Goal: Information Seeking & Learning: Find specific fact

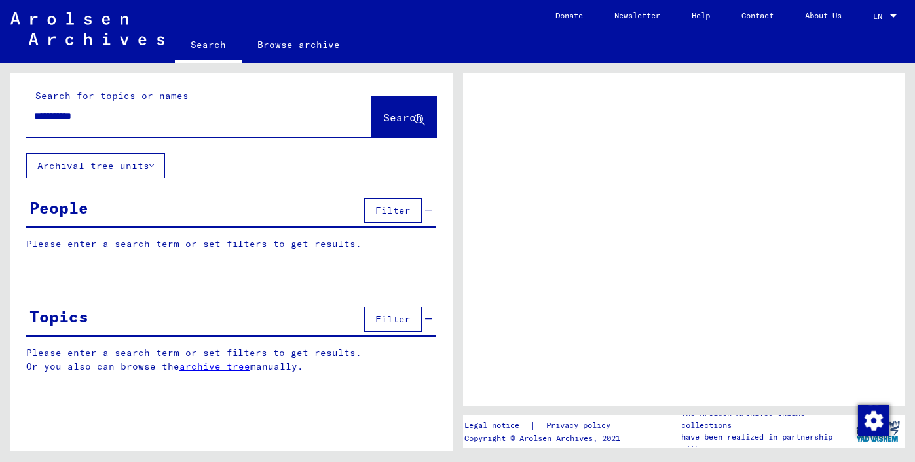
type input "**********"
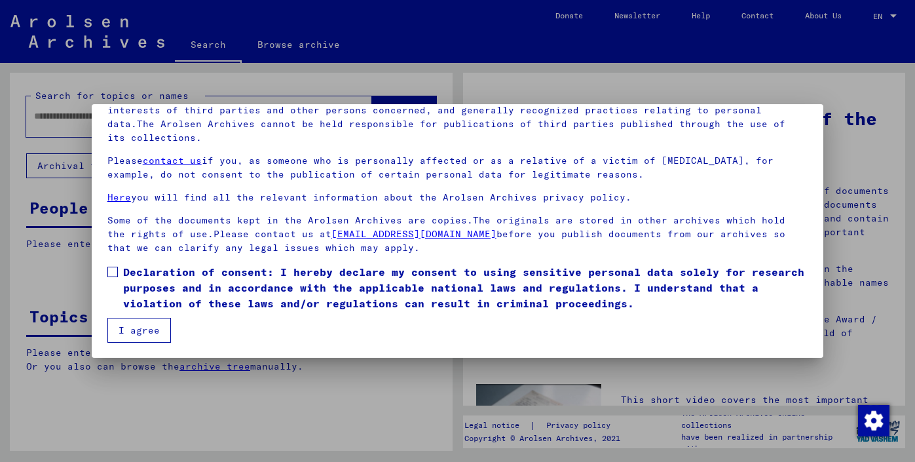
scroll to position [111, 0]
click at [159, 332] on button "I agree" at bounding box center [139, 330] width 64 height 25
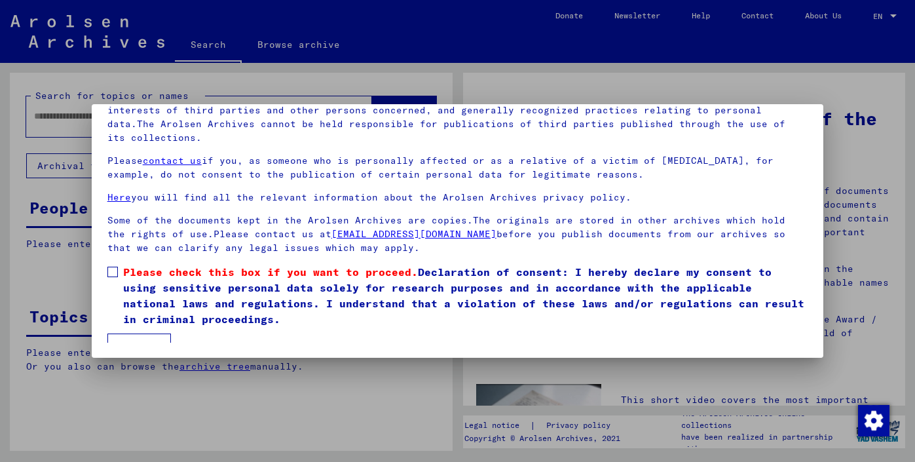
click at [111, 275] on span at bounding box center [112, 272] width 10 height 10
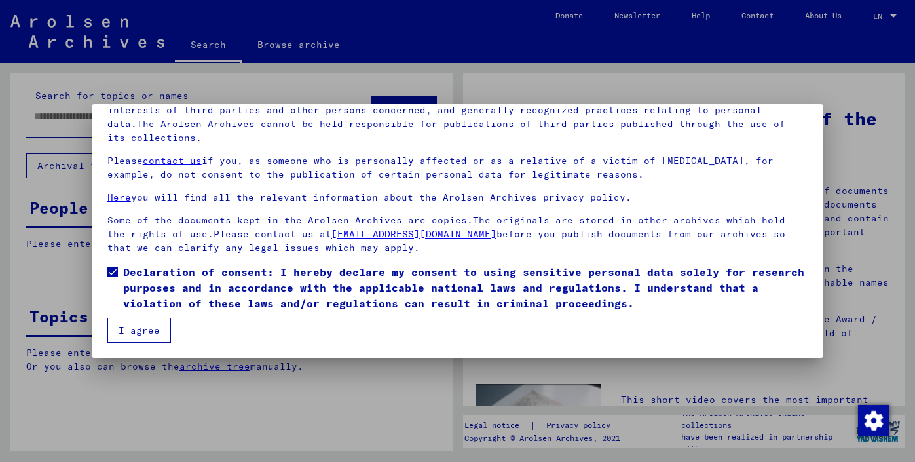
click at [147, 322] on button "I agree" at bounding box center [139, 330] width 64 height 25
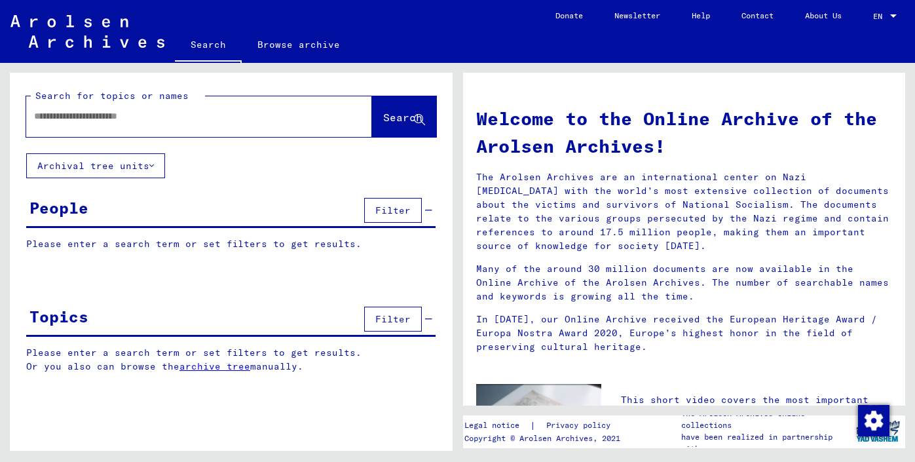
click at [190, 121] on input "text" at bounding box center [183, 116] width 299 height 14
type input "**********"
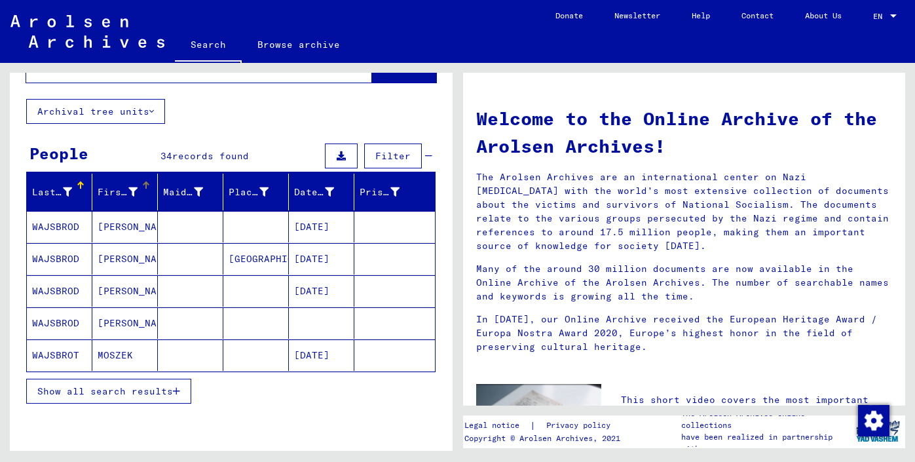
scroll to position [57, 0]
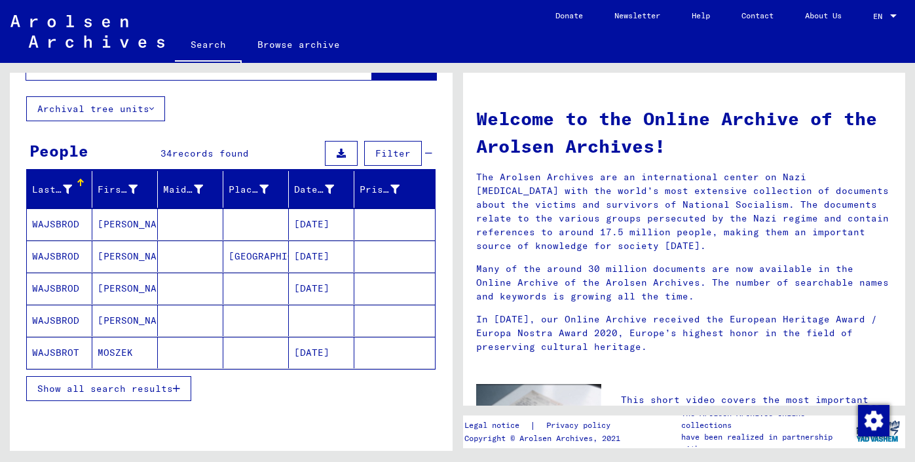
click at [112, 351] on mat-cell "MOSZEK" at bounding box center [125, 352] width 66 height 31
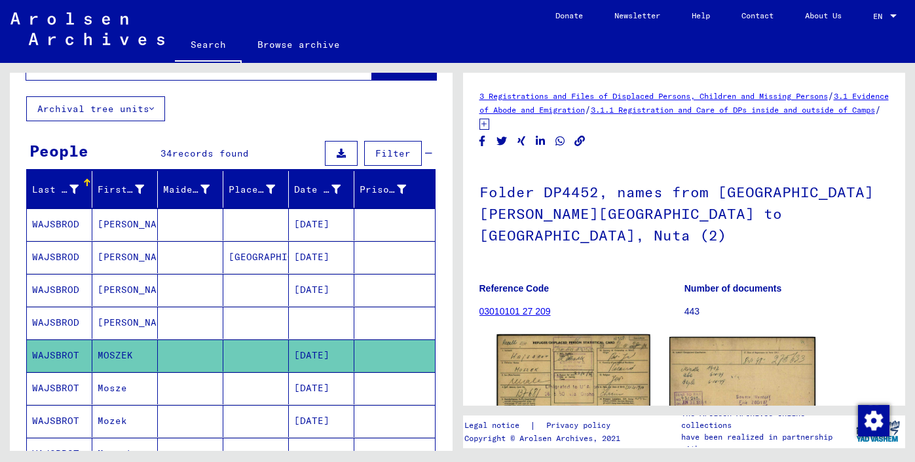
click at [543, 352] on img at bounding box center [573, 382] width 153 height 97
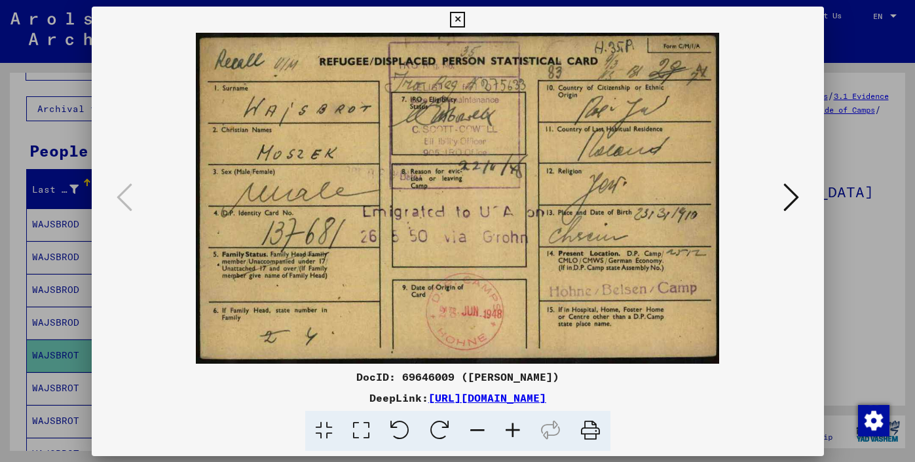
click at [543, 352] on img at bounding box center [457, 198] width 643 height 331
click at [465, 19] on icon at bounding box center [457, 20] width 15 height 16
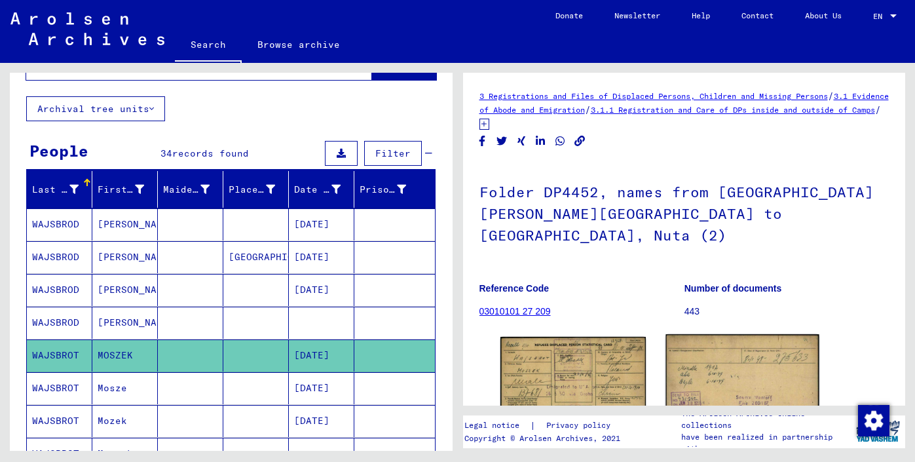
click at [727, 354] on img at bounding box center [742, 382] width 153 height 97
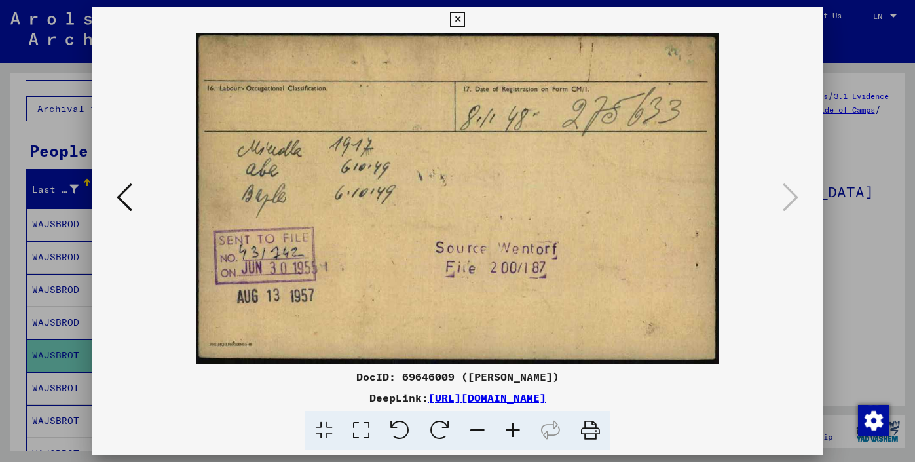
click at [727, 354] on img at bounding box center [457, 198] width 643 height 331
click at [465, 20] on icon at bounding box center [457, 20] width 15 height 16
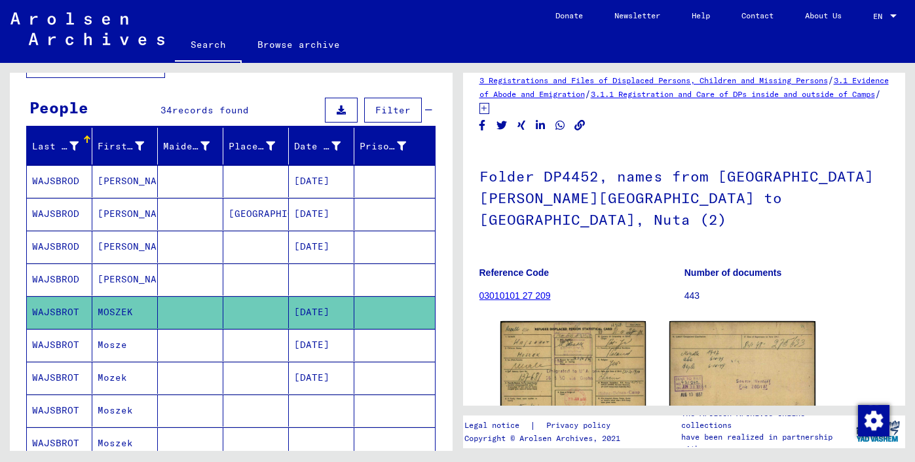
scroll to position [14, 0]
click at [531, 292] on link "03010101 27 209" at bounding box center [515, 297] width 71 height 10
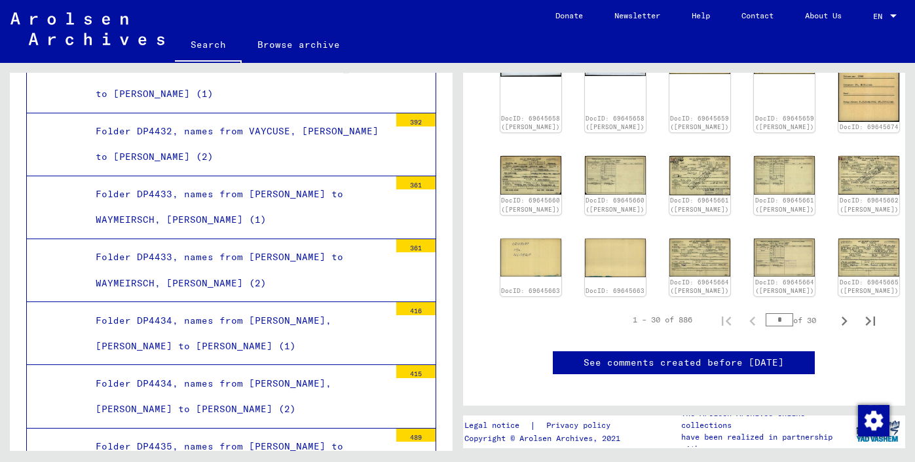
scroll to position [600, 0]
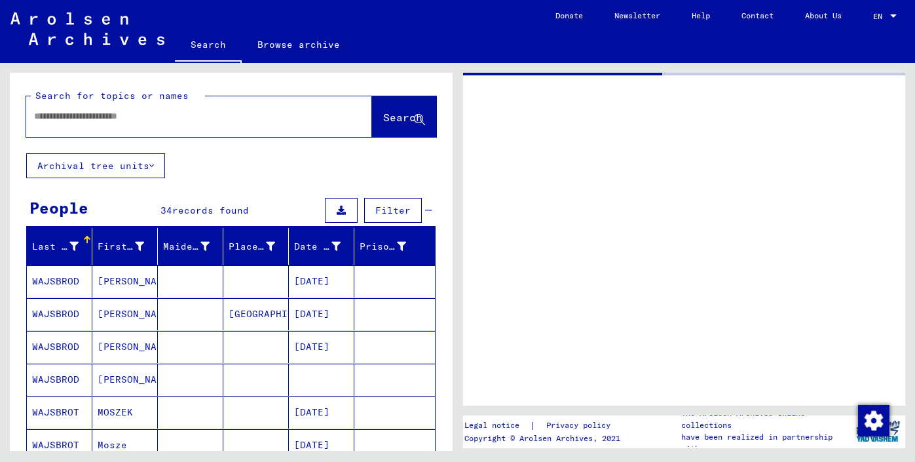
type input "********"
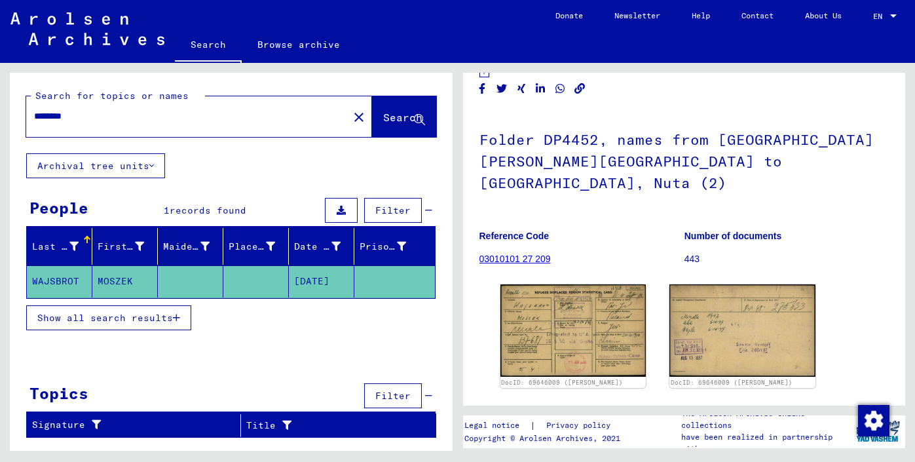
click at [127, 164] on button "Archival tree units" at bounding box center [95, 165] width 139 height 25
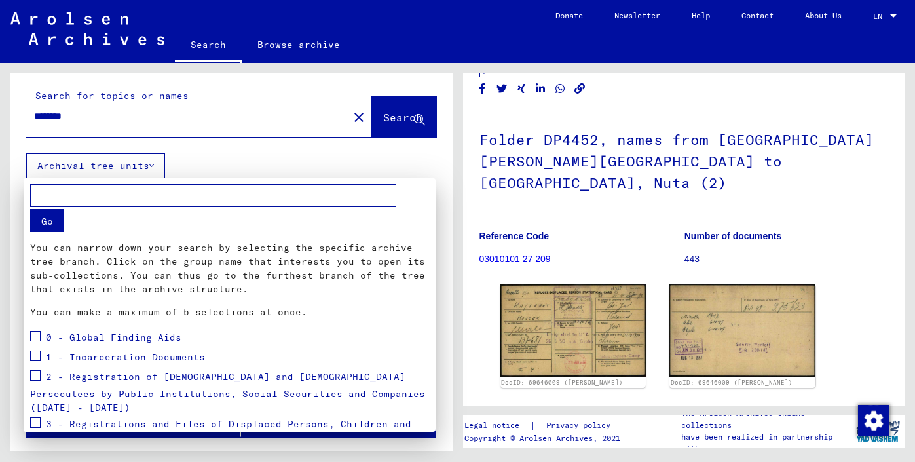
click at [341, 114] on div at bounding box center [457, 231] width 915 height 462
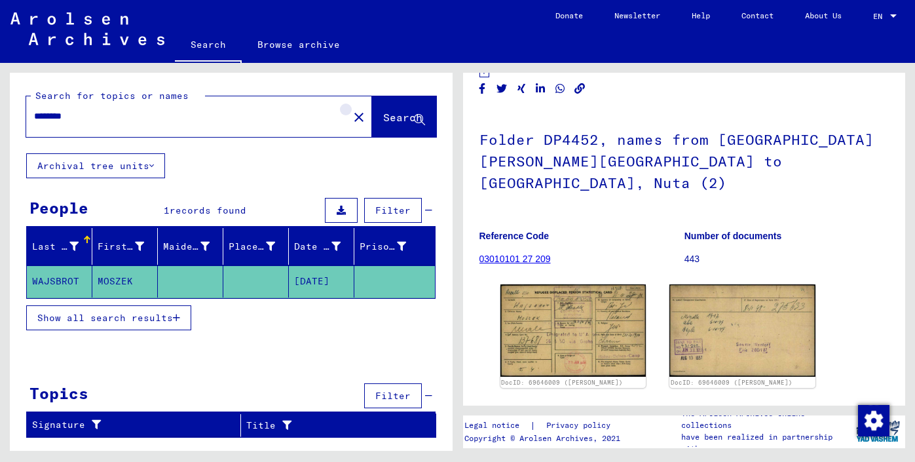
click at [351, 111] on mat-icon "close" at bounding box center [359, 117] width 16 height 16
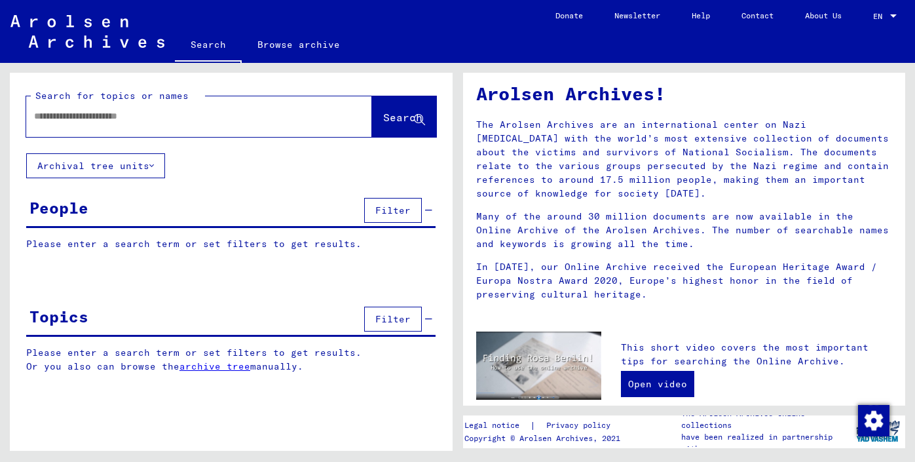
click at [271, 110] on input "text" at bounding box center [183, 116] width 299 height 14
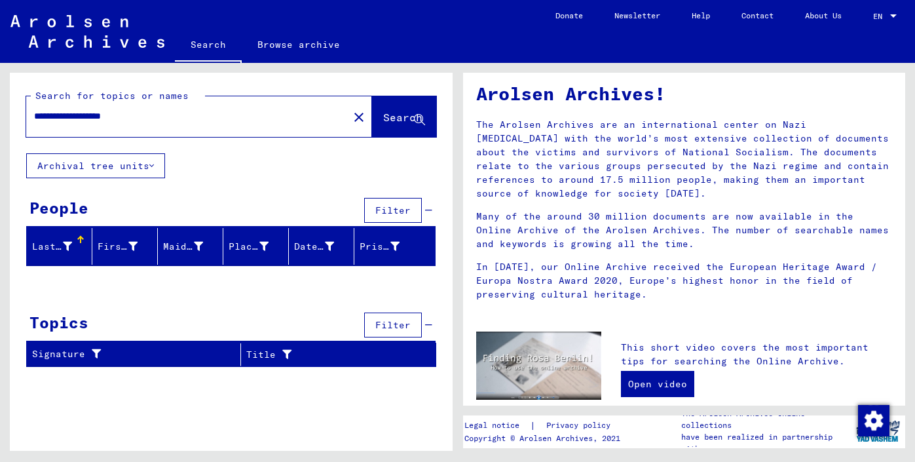
click at [80, 118] on input "**********" at bounding box center [183, 116] width 299 height 14
click at [151, 114] on input "**********" at bounding box center [183, 116] width 299 height 14
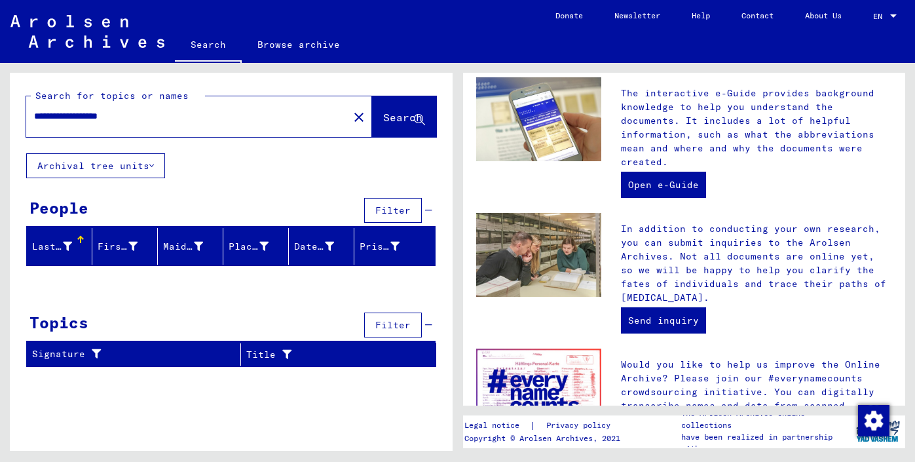
scroll to position [396, 0]
drag, startPoint x: 154, startPoint y: 117, endPoint x: 31, endPoint y: 116, distance: 122.5
click at [31, 116] on div "**********" at bounding box center [179, 116] width 307 height 29
type input "**********"
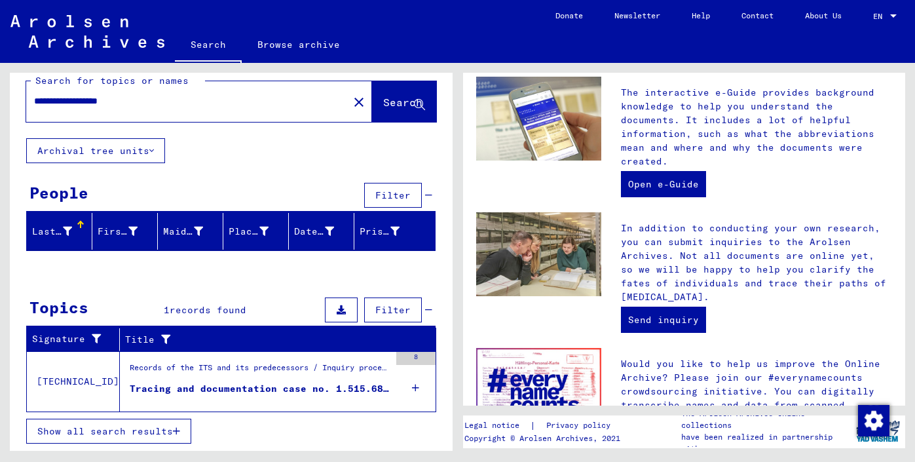
click at [259, 385] on div "Tracing and documentation case no. 1.515.681 for [PERSON_NAME], ABA born [DEMOG…" at bounding box center [260, 389] width 260 height 14
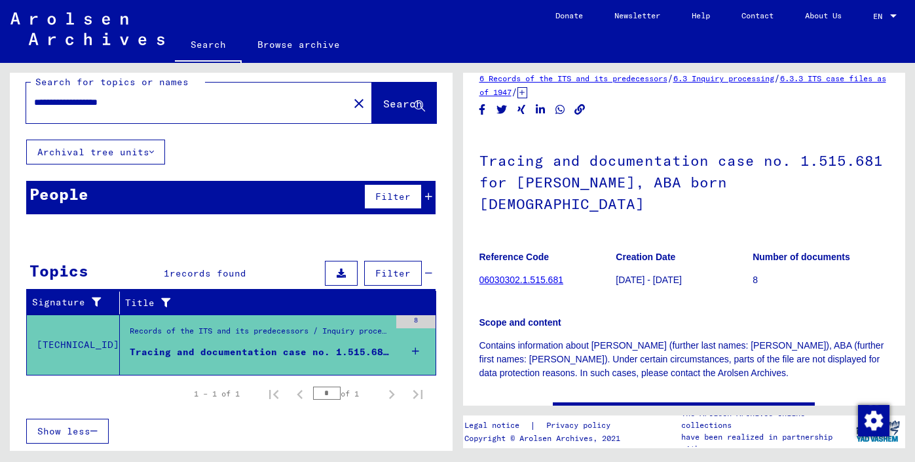
scroll to position [16, 0]
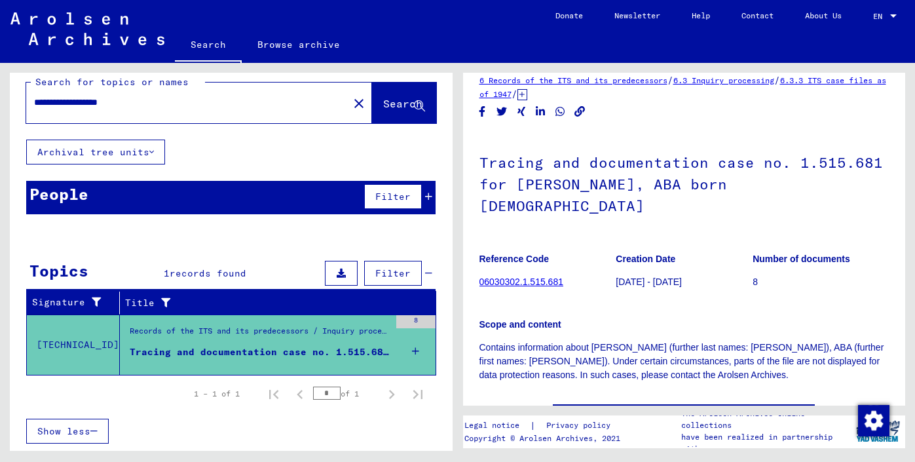
click at [525, 276] on link "06030302.1.515.681" at bounding box center [522, 281] width 84 height 10
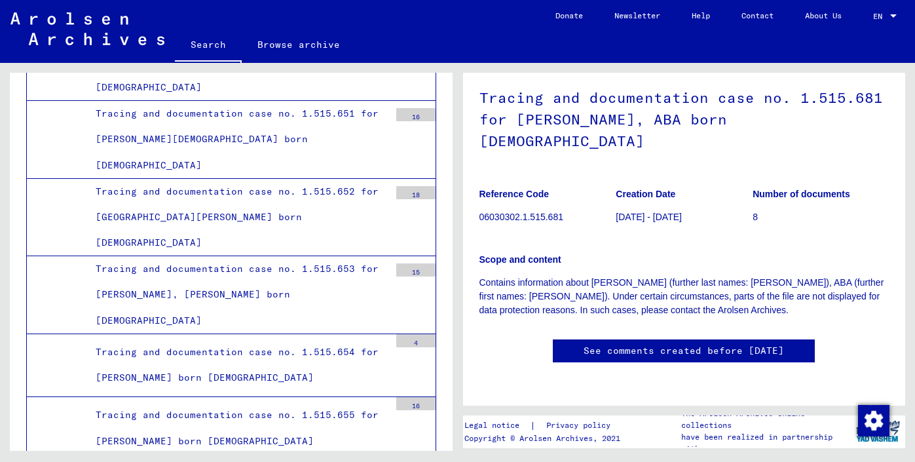
scroll to position [141, 0]
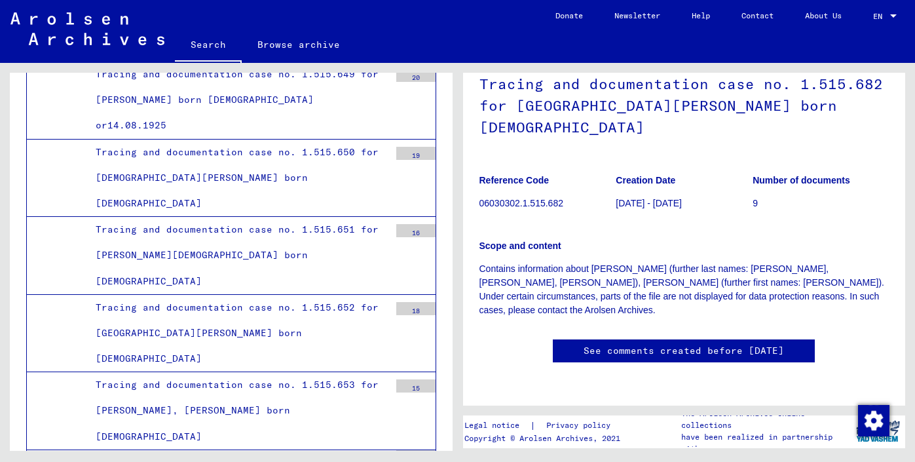
scroll to position [12665, 0]
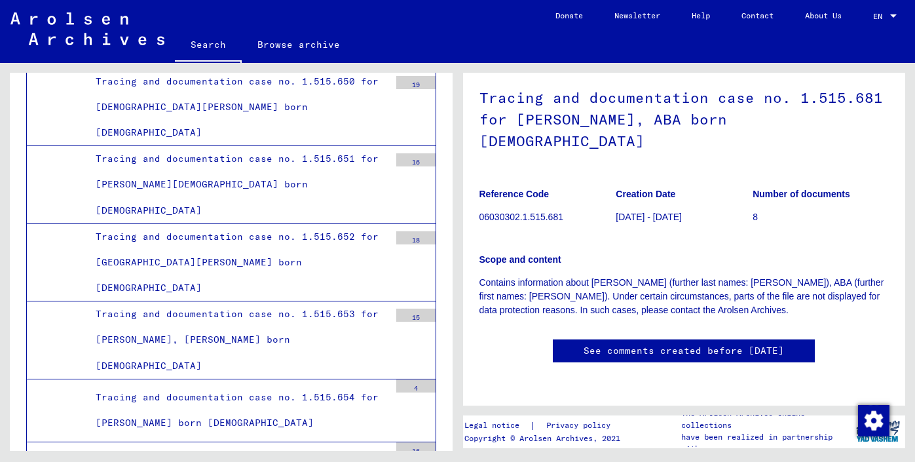
scroll to position [476, 0]
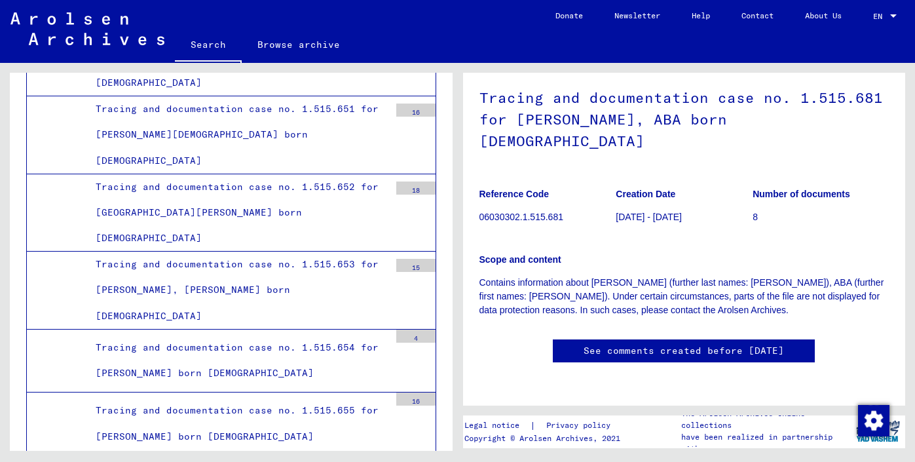
scroll to position [12718, 0]
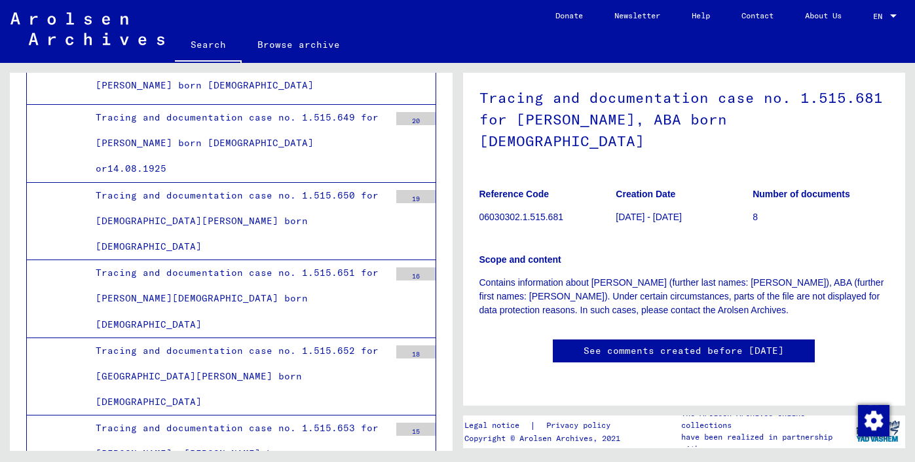
scroll to position [88, 0]
click at [661, 344] on link "See comments created before [DATE]" at bounding box center [684, 351] width 200 height 14
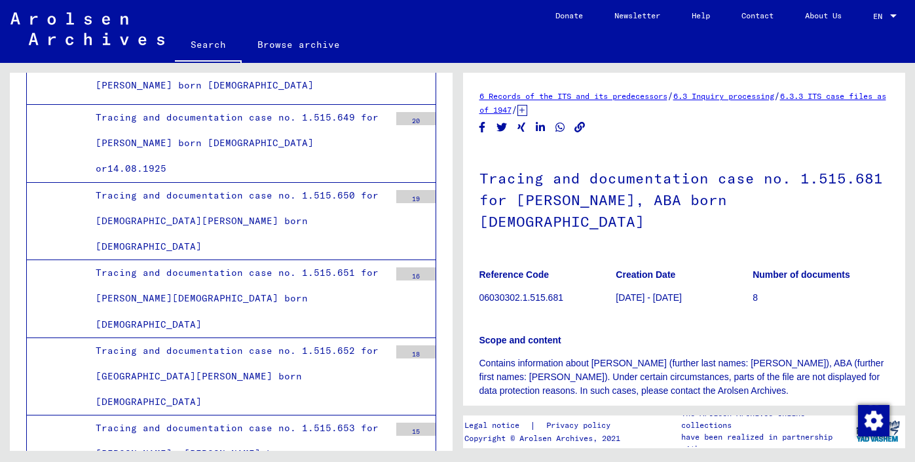
scroll to position [0, 0]
click at [536, 112] on link "6.3.3 ITS case files as of 1947" at bounding box center [683, 103] width 407 height 24
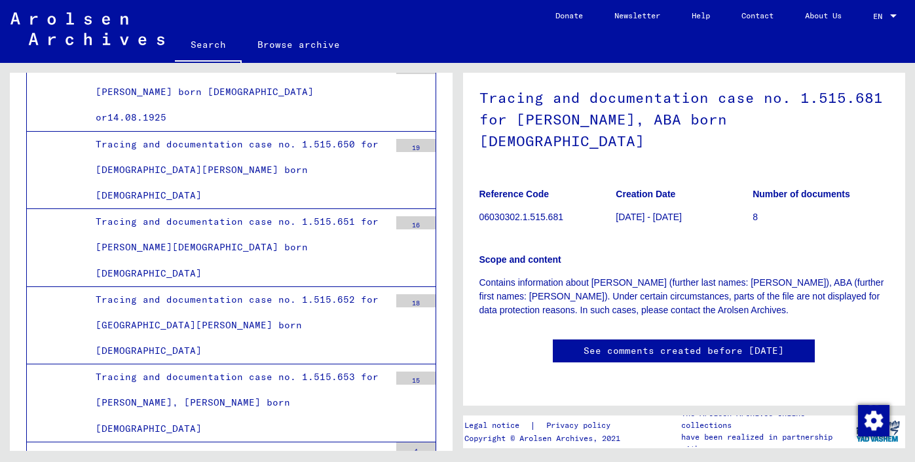
scroll to position [12603, 0]
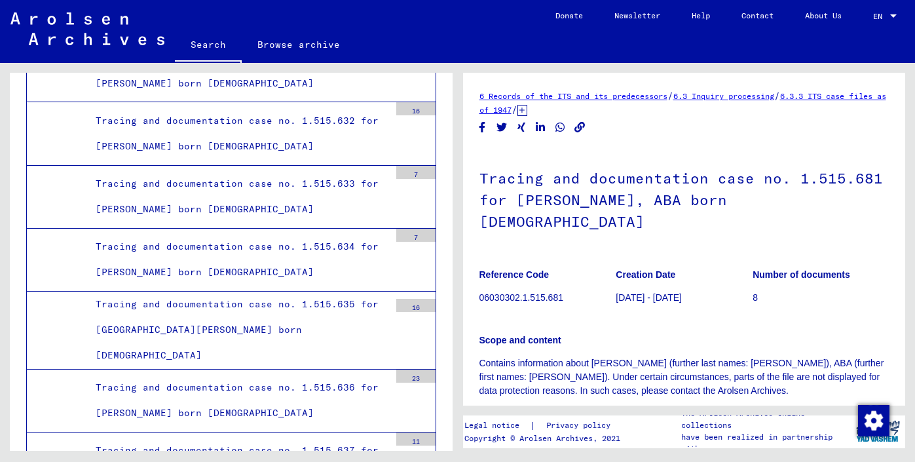
scroll to position [11425, 0]
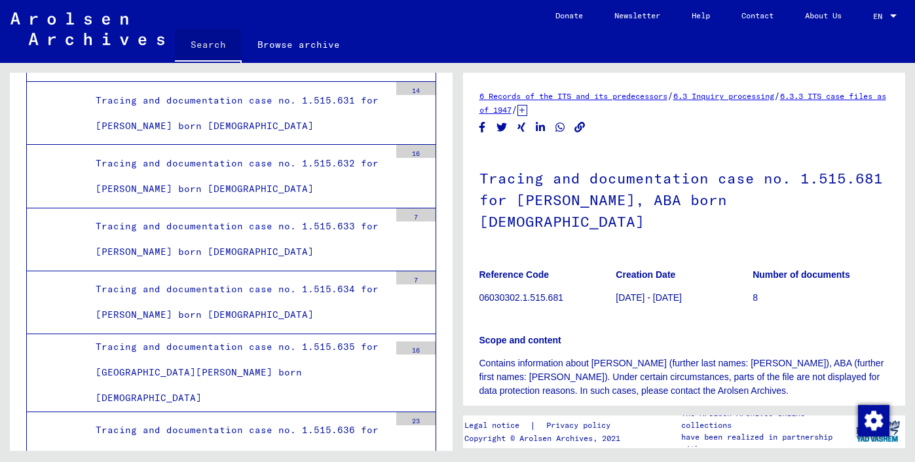
click at [214, 47] on link "Search" at bounding box center [208, 46] width 67 height 34
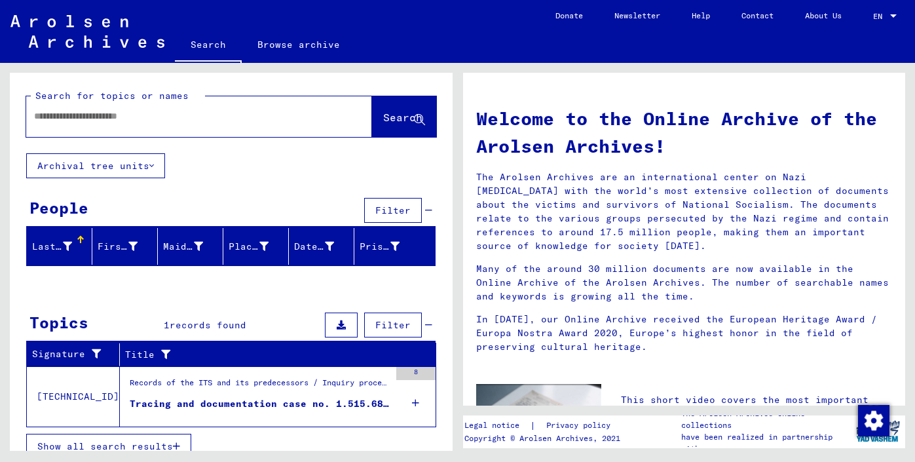
click at [228, 118] on input "text" at bounding box center [183, 116] width 299 height 14
type input "*"
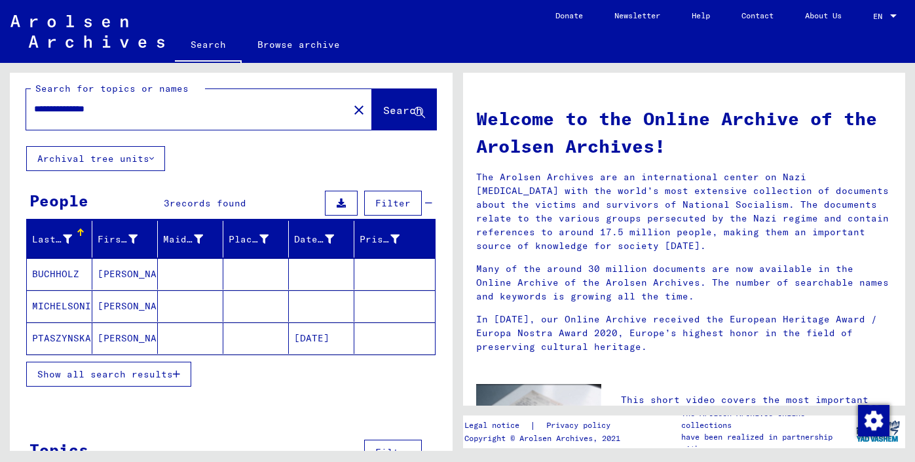
scroll to position [16, 0]
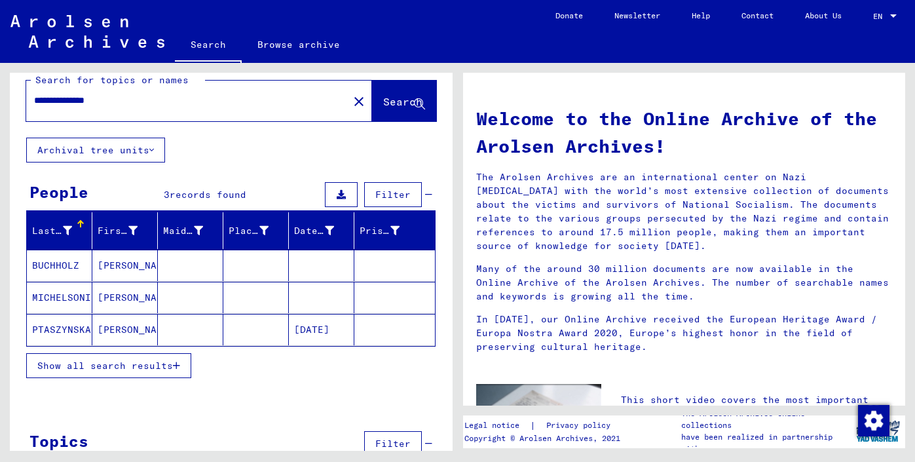
click at [101, 263] on mat-cell "[PERSON_NAME]" at bounding box center [125, 265] width 66 height 31
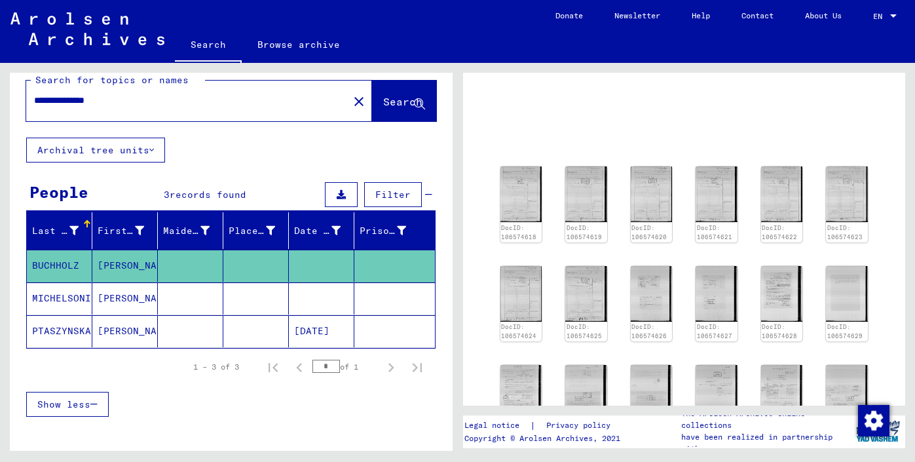
scroll to position [90, 0]
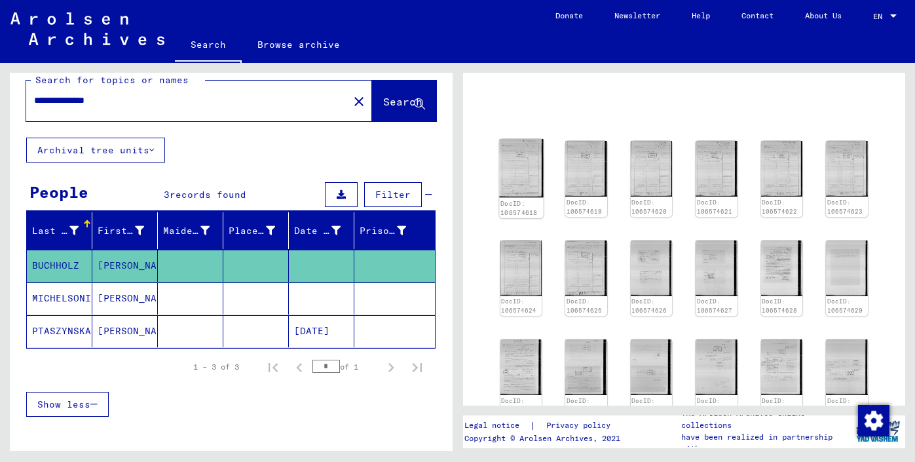
click at [520, 178] on img at bounding box center [521, 168] width 44 height 58
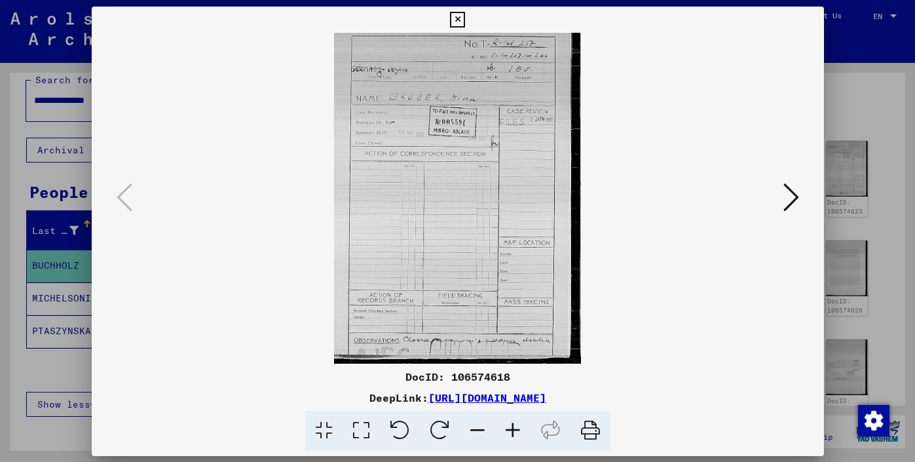
click at [520, 178] on img at bounding box center [457, 198] width 643 height 331
click at [793, 197] on icon at bounding box center [791, 196] width 16 height 31
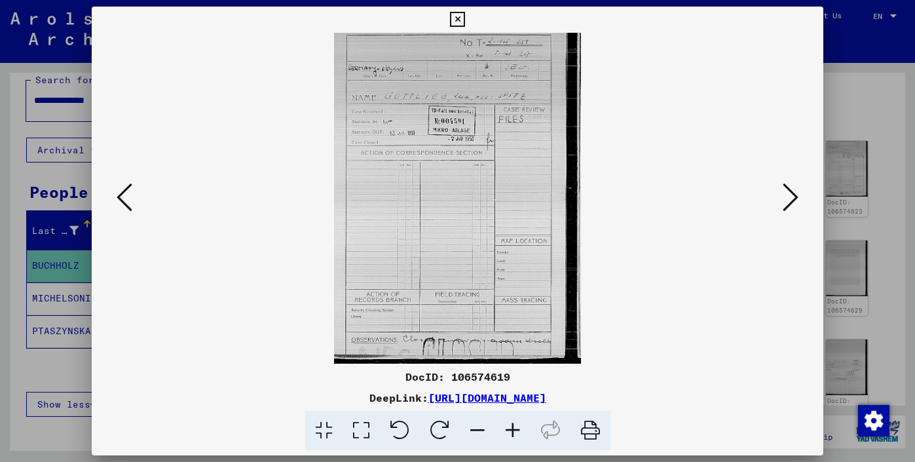
click at [793, 197] on icon at bounding box center [791, 196] width 16 height 31
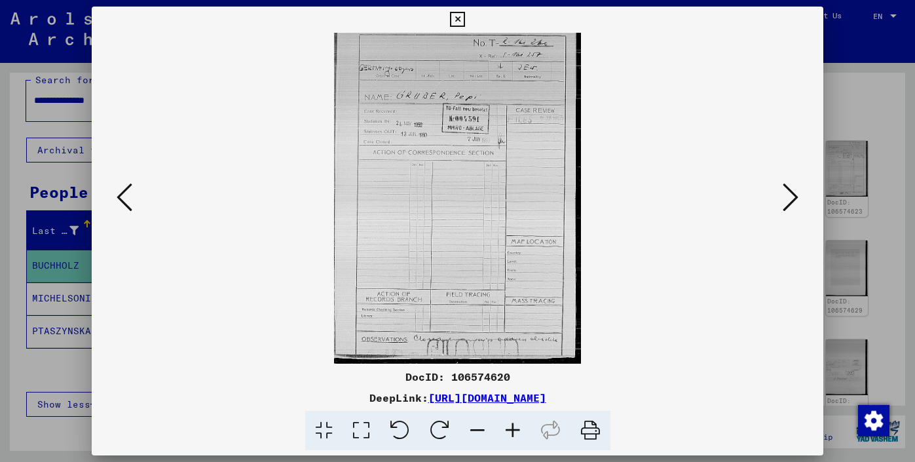
click at [793, 197] on icon at bounding box center [791, 196] width 16 height 31
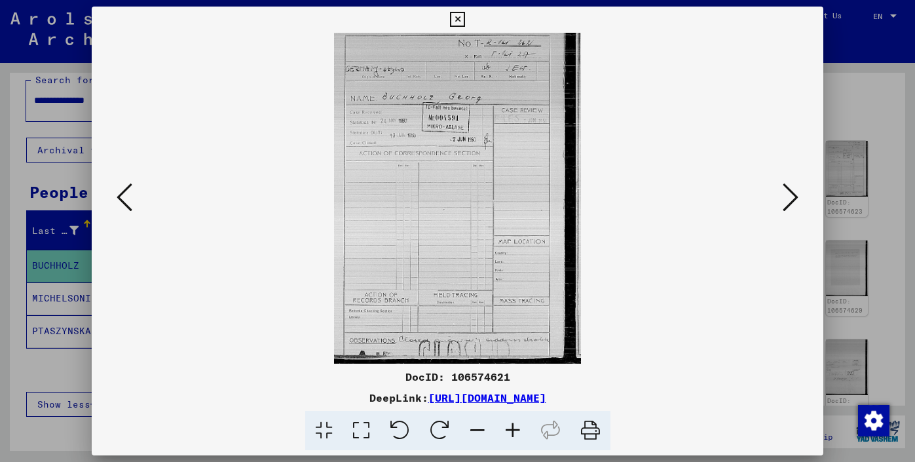
scroll to position [0, 0]
click at [119, 200] on icon at bounding box center [125, 196] width 16 height 31
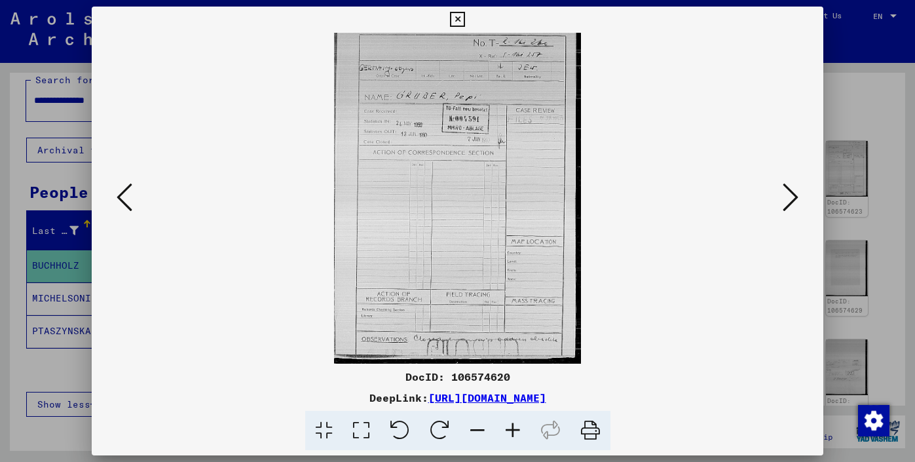
click at [795, 197] on icon at bounding box center [791, 196] width 16 height 31
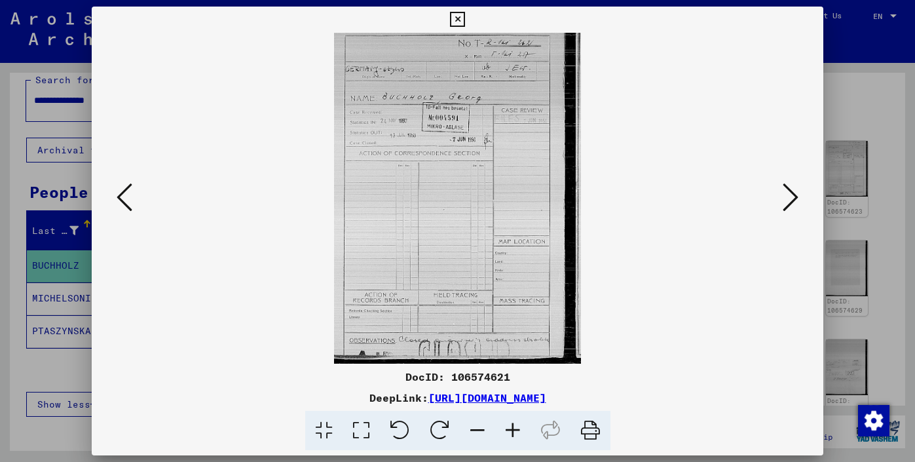
click at [795, 197] on icon at bounding box center [791, 196] width 16 height 31
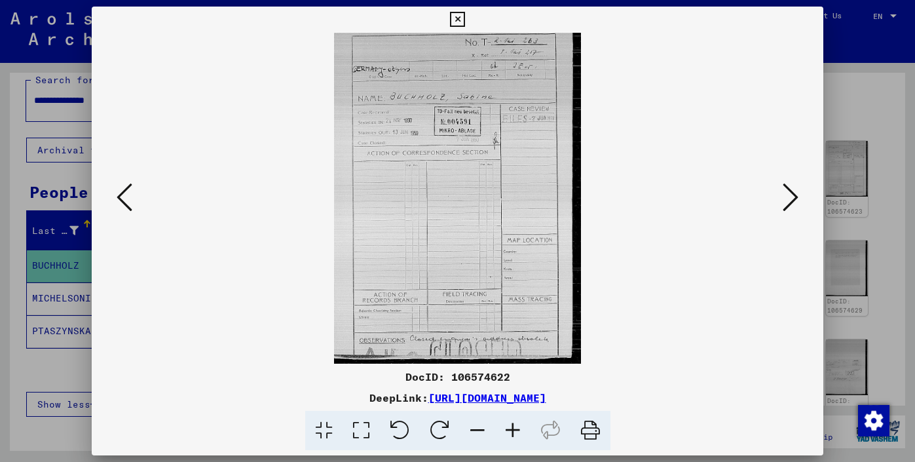
click at [795, 197] on icon at bounding box center [791, 196] width 16 height 31
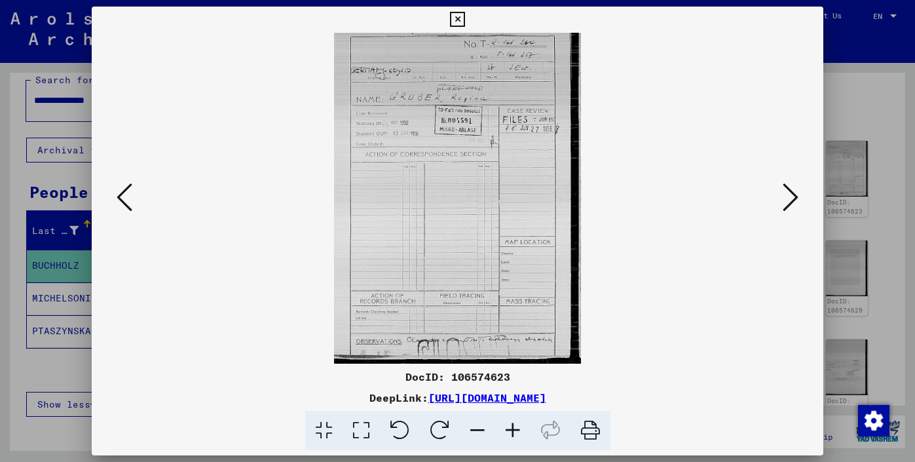
click at [465, 20] on icon at bounding box center [457, 20] width 15 height 16
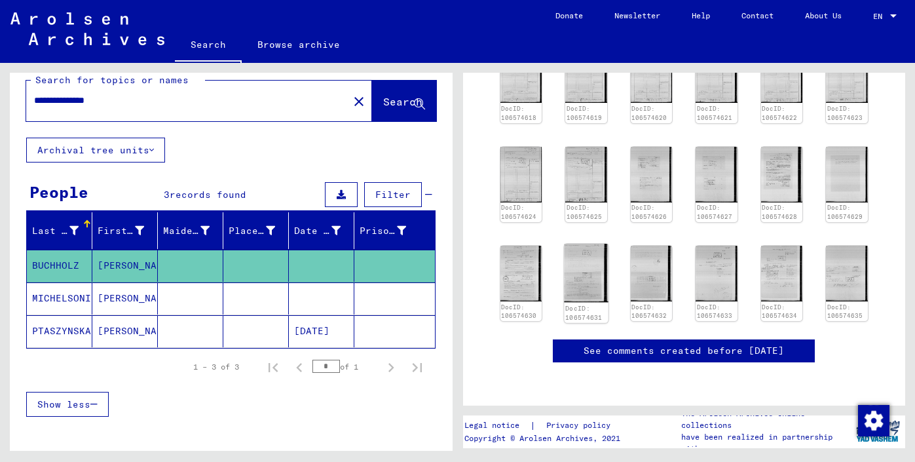
scroll to position [262, 0]
drag, startPoint x: 69, startPoint y: 102, endPoint x: 31, endPoint y: 99, distance: 37.5
click at [31, 99] on div "**********" at bounding box center [183, 100] width 314 height 29
type input "**********"
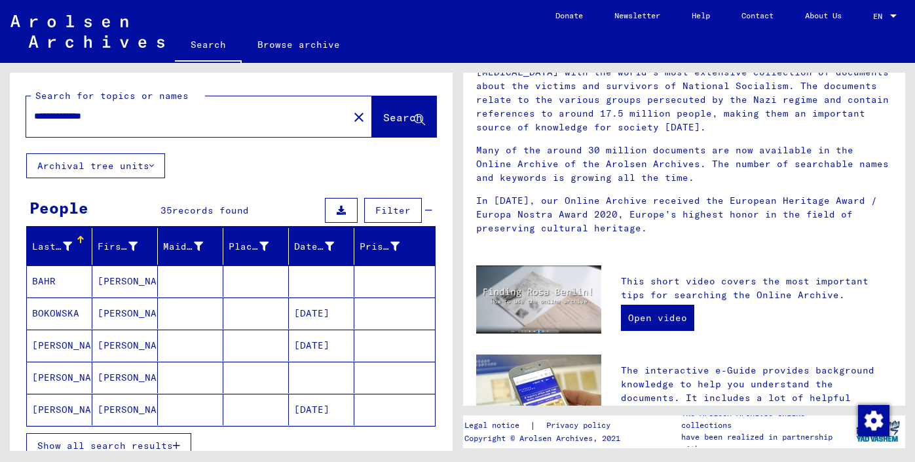
scroll to position [121, 0]
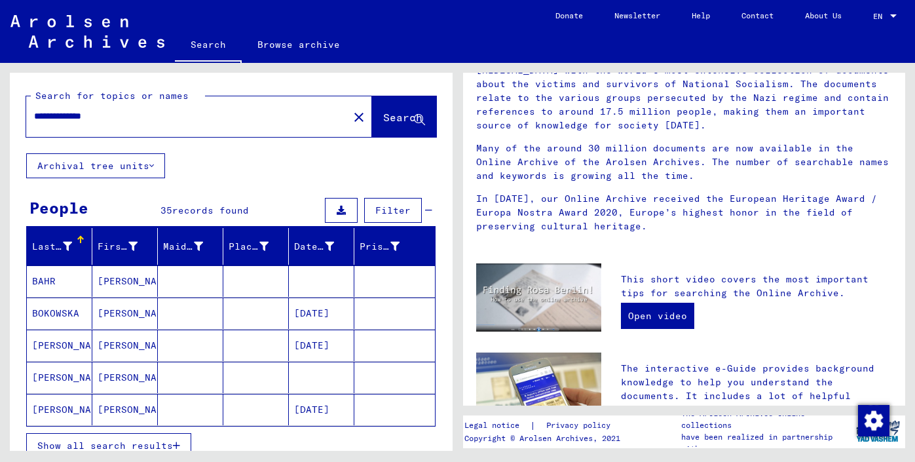
click at [115, 374] on mat-cell "[PERSON_NAME]" at bounding box center [125, 377] width 66 height 31
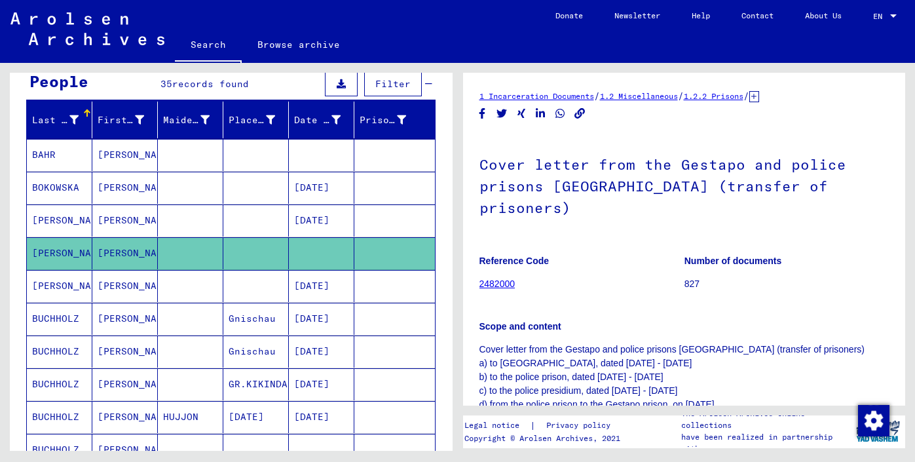
scroll to position [127, 0]
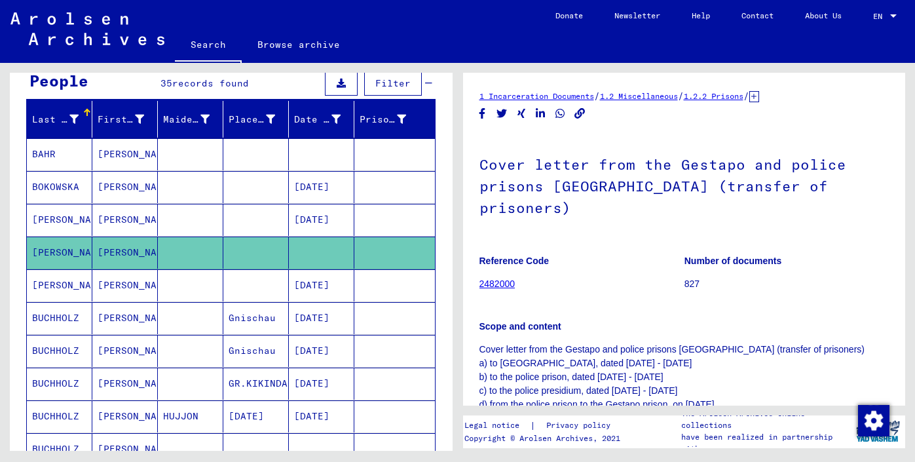
click at [117, 385] on mat-cell "[PERSON_NAME]" at bounding box center [125, 384] width 66 height 32
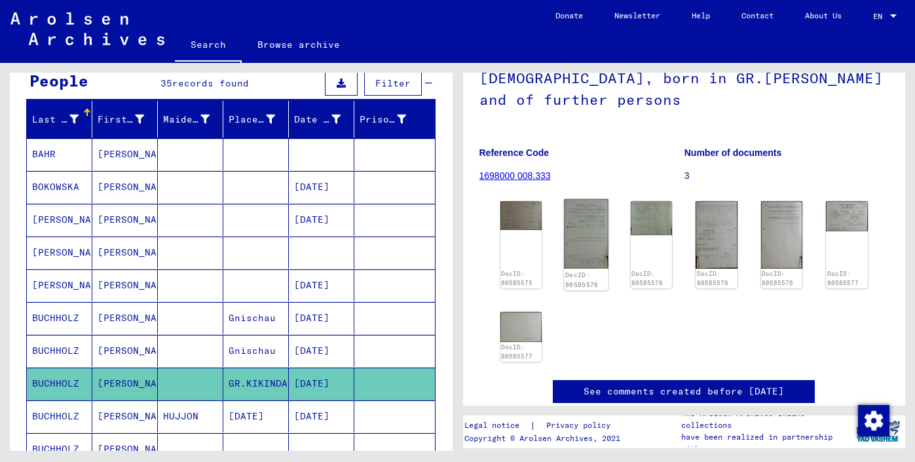
scroll to position [123, 0]
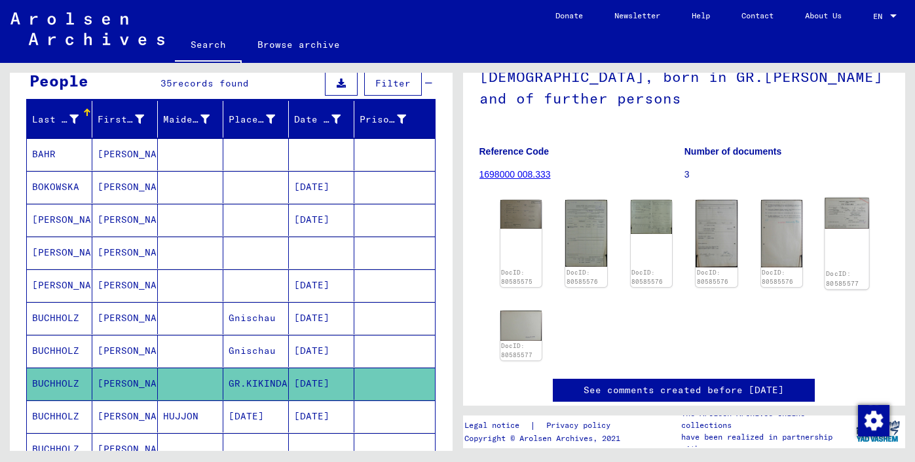
click at [841, 229] on img at bounding box center [848, 213] width 44 height 31
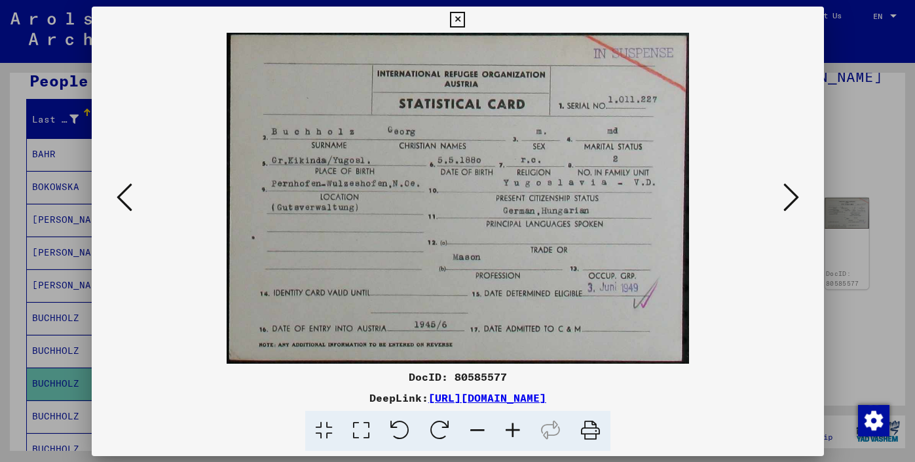
click at [841, 229] on div at bounding box center [457, 231] width 915 height 462
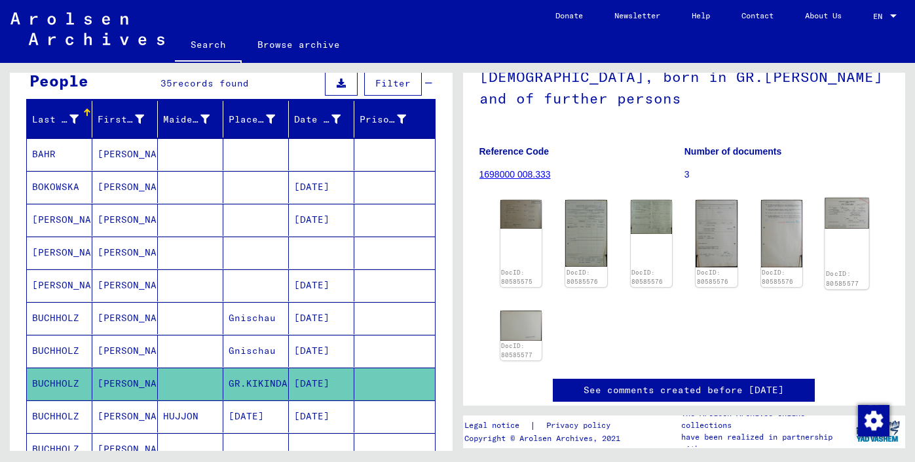
click at [841, 229] on img at bounding box center [848, 213] width 44 height 31
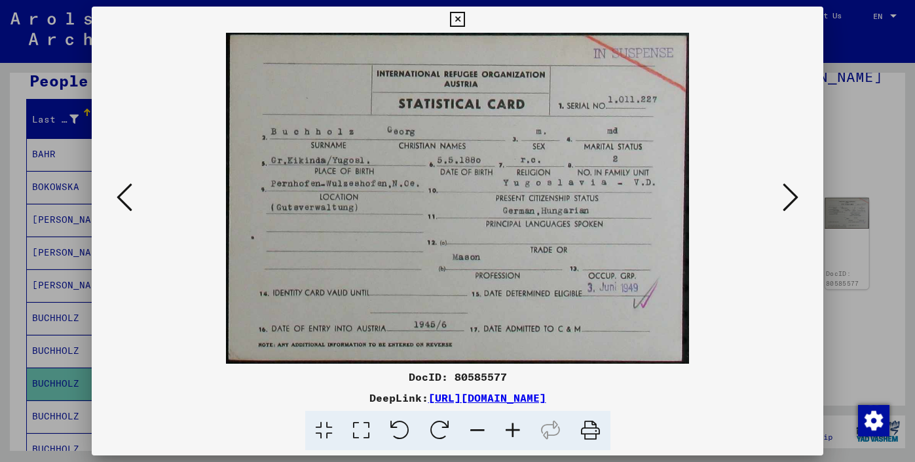
click at [841, 233] on div at bounding box center [457, 231] width 915 height 462
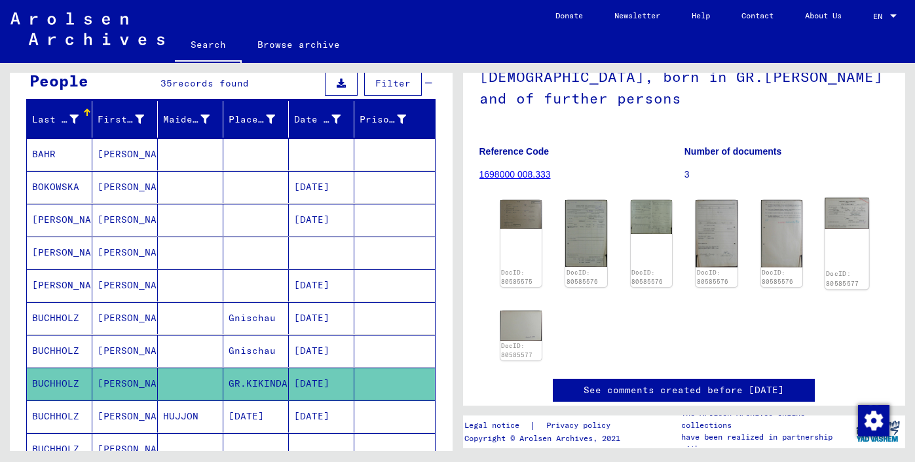
click at [841, 229] on img at bounding box center [848, 213] width 44 height 31
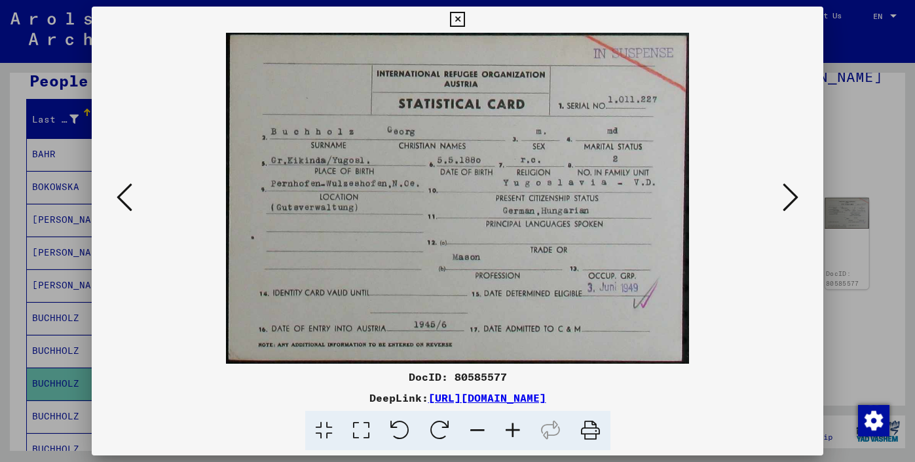
click at [841, 230] on div at bounding box center [457, 231] width 915 height 462
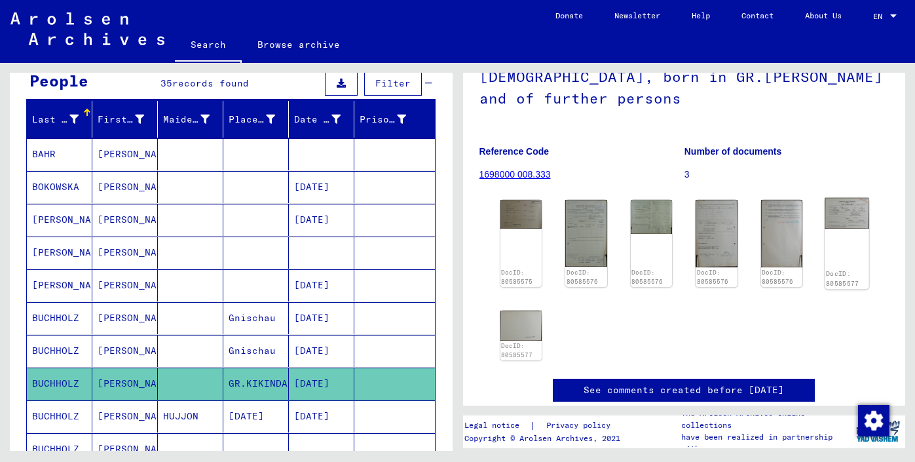
click at [841, 228] on img at bounding box center [848, 213] width 44 height 31
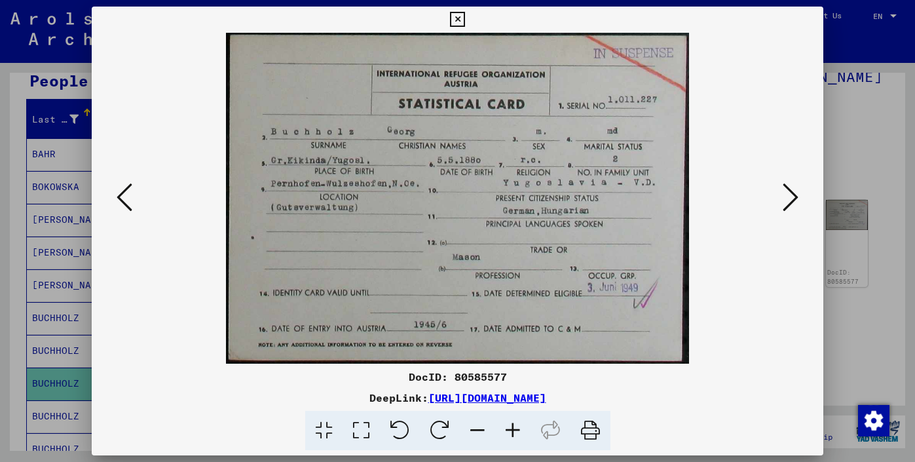
click at [121, 194] on icon at bounding box center [125, 196] width 16 height 31
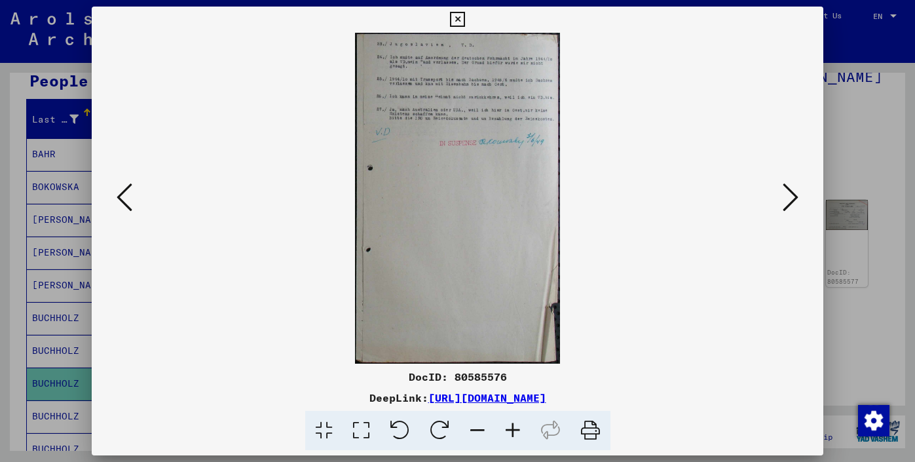
click at [121, 194] on icon at bounding box center [125, 196] width 16 height 31
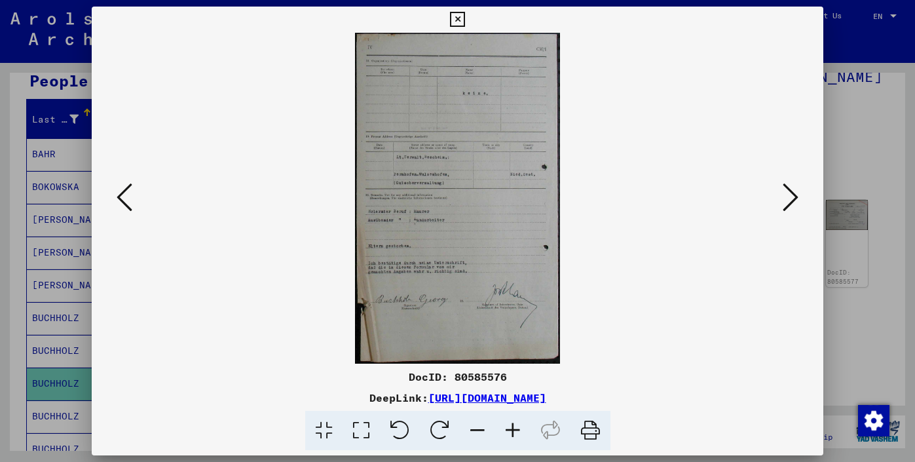
click at [121, 194] on icon at bounding box center [125, 196] width 16 height 31
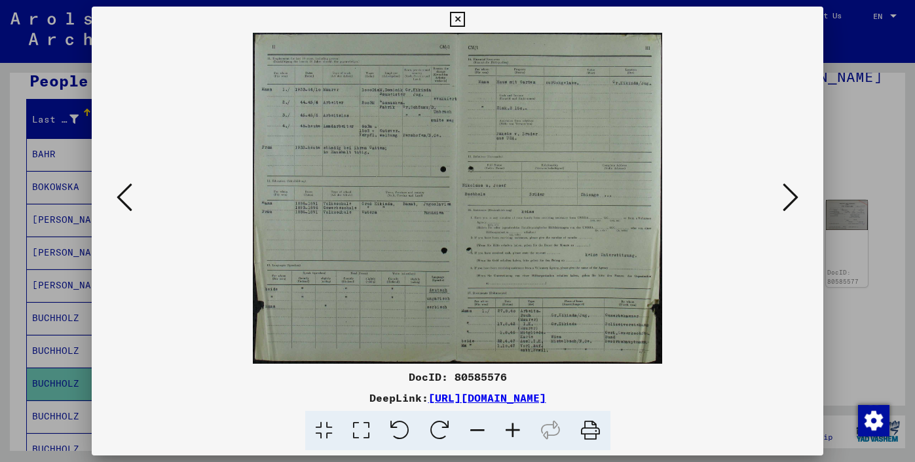
click at [119, 193] on icon at bounding box center [125, 196] width 16 height 31
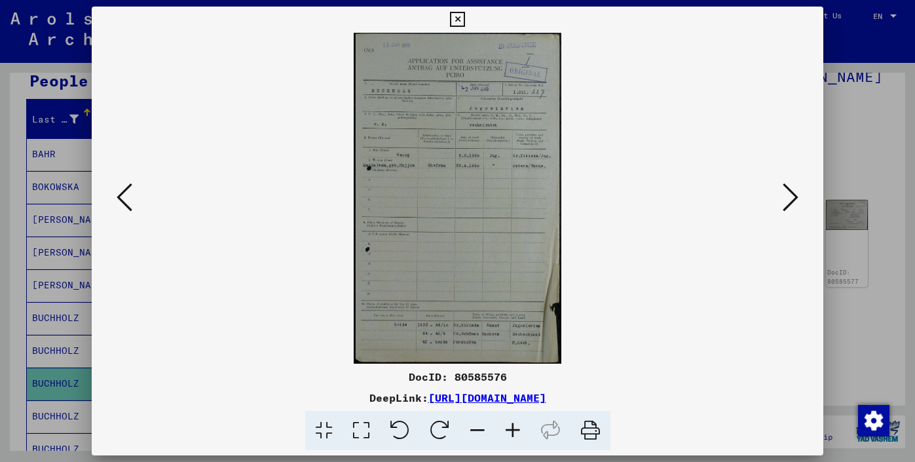
click at [518, 429] on icon at bounding box center [512, 431] width 35 height 40
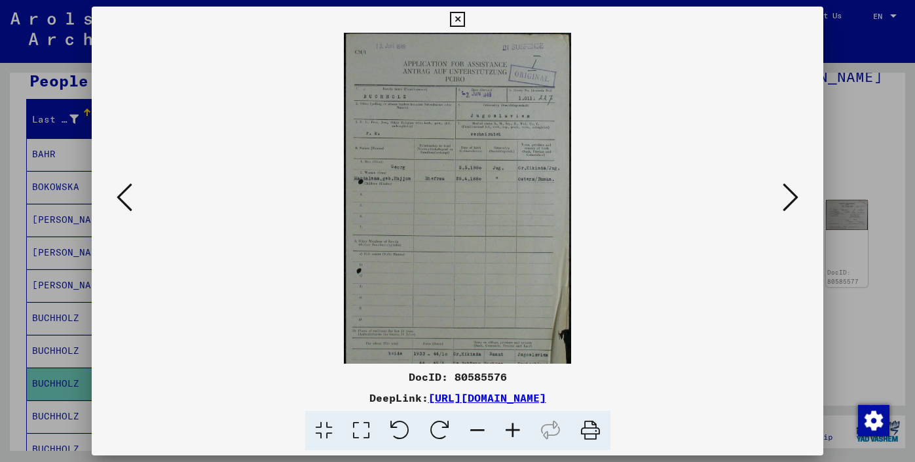
click at [509, 429] on icon at bounding box center [512, 431] width 35 height 40
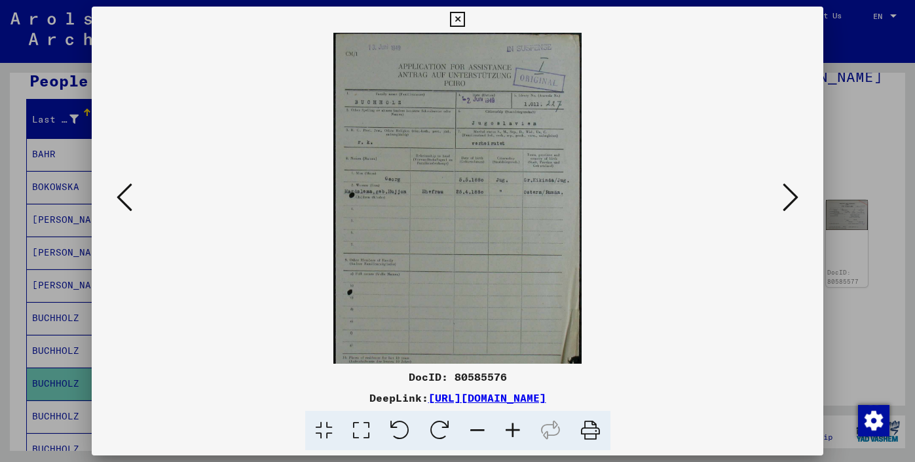
click at [509, 429] on icon at bounding box center [512, 431] width 35 height 40
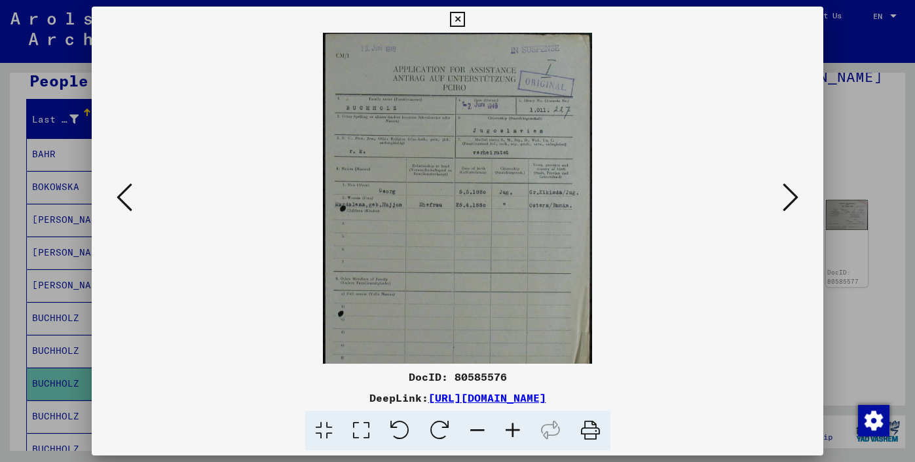
click at [465, 18] on icon at bounding box center [457, 20] width 15 height 16
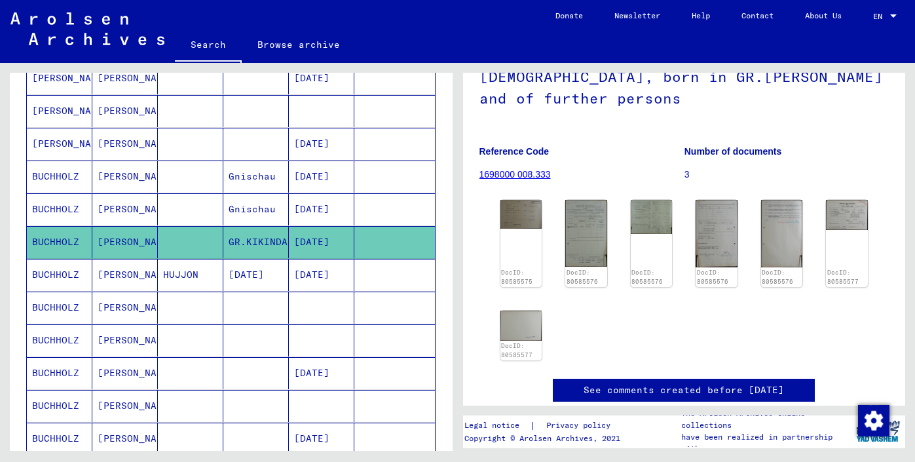
scroll to position [274, 0]
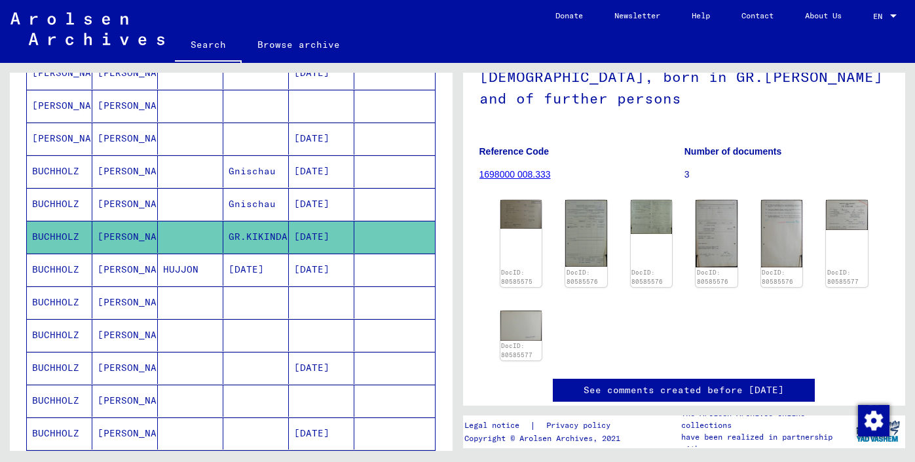
click at [113, 334] on mat-cell "[PERSON_NAME]" at bounding box center [125, 335] width 66 height 32
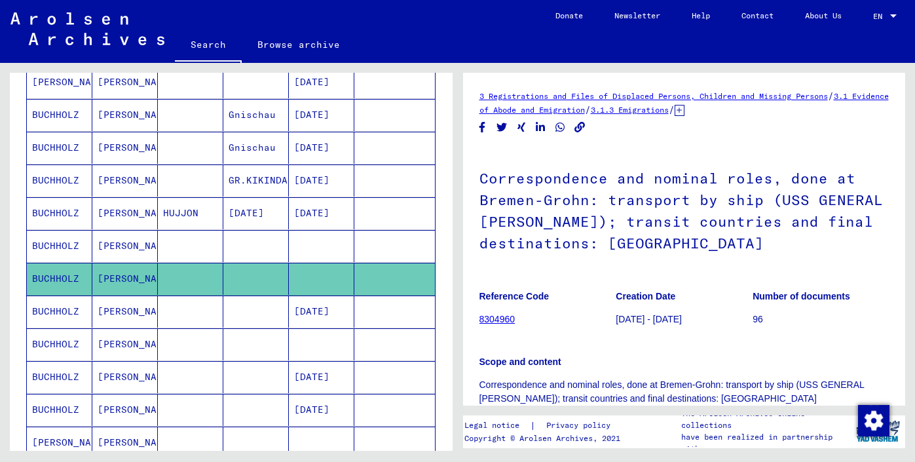
scroll to position [336, 0]
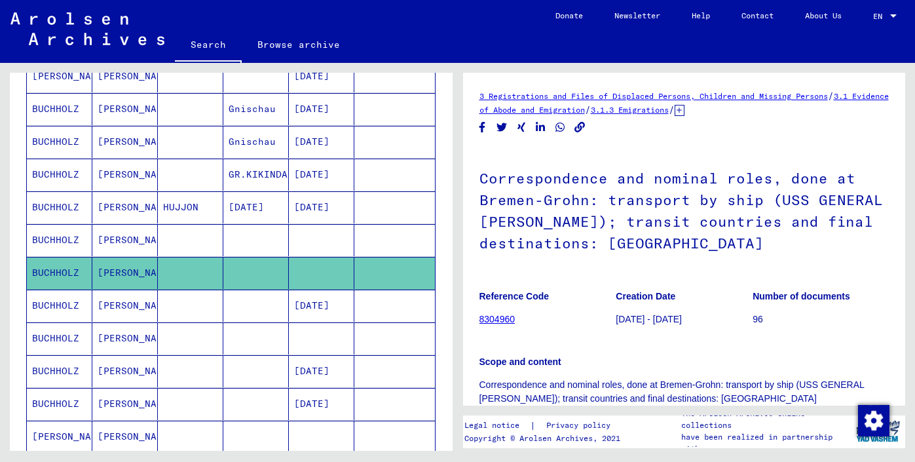
click at [117, 398] on mat-cell "[PERSON_NAME]" at bounding box center [125, 404] width 66 height 32
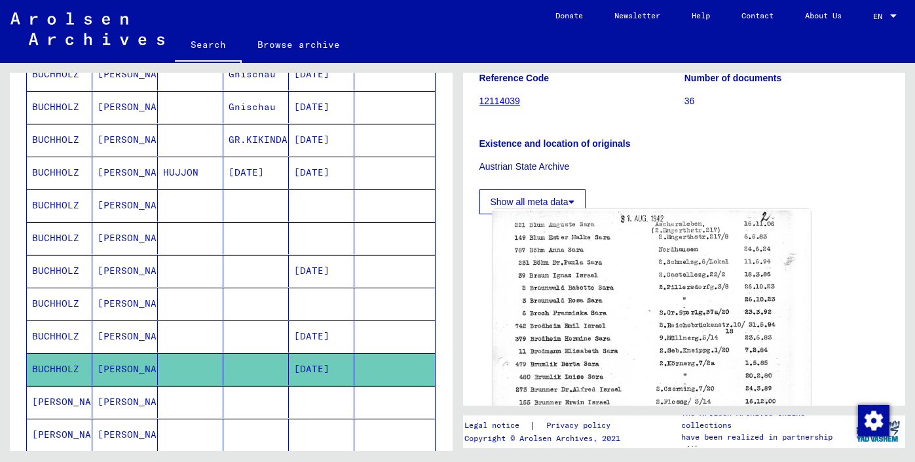
scroll to position [155, 0]
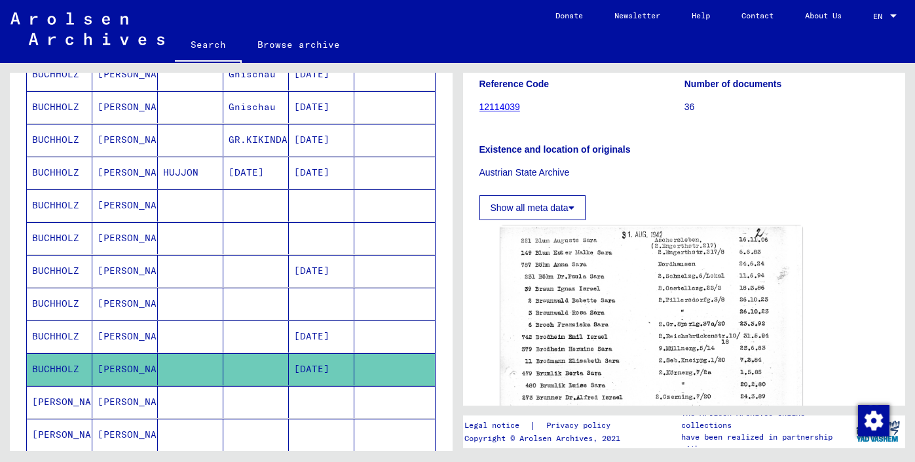
click at [538, 218] on button "Show all meta data" at bounding box center [533, 207] width 106 height 25
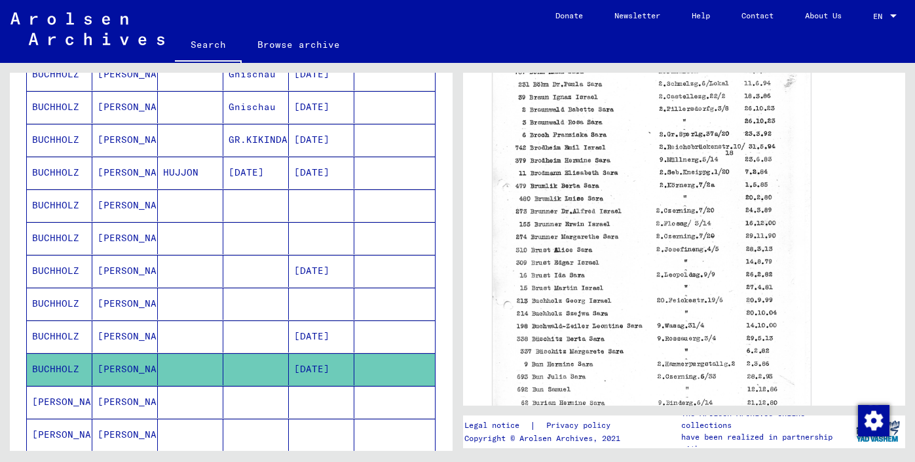
scroll to position [465, 0]
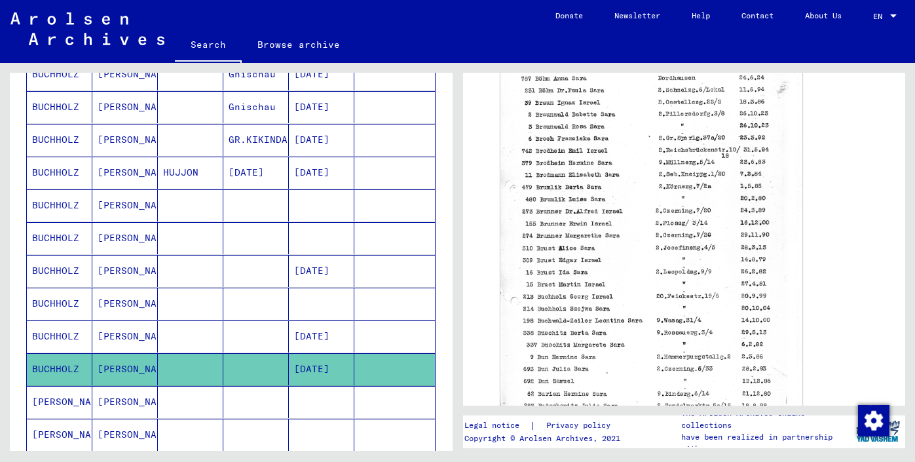
click at [436, 152] on div "Last Name First Name Maiden Name Place of Birth Date of Birth Prisoner # [PERSO…" at bounding box center [231, 328] width 443 height 942
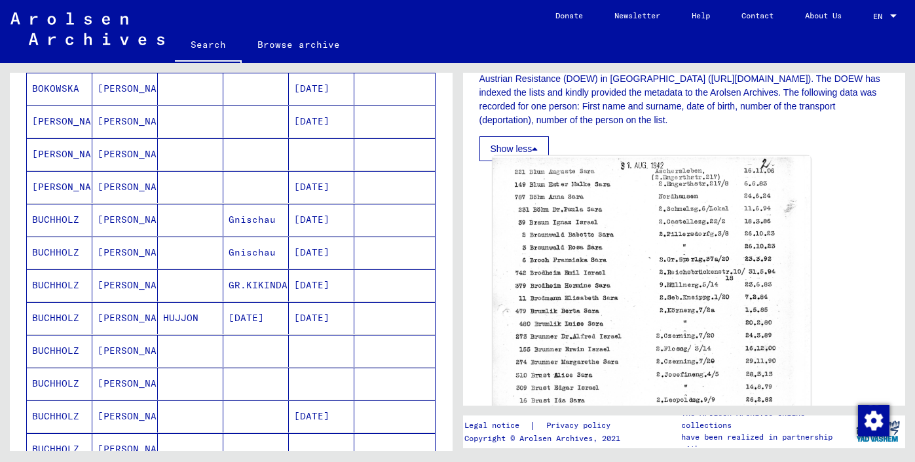
scroll to position [362, 0]
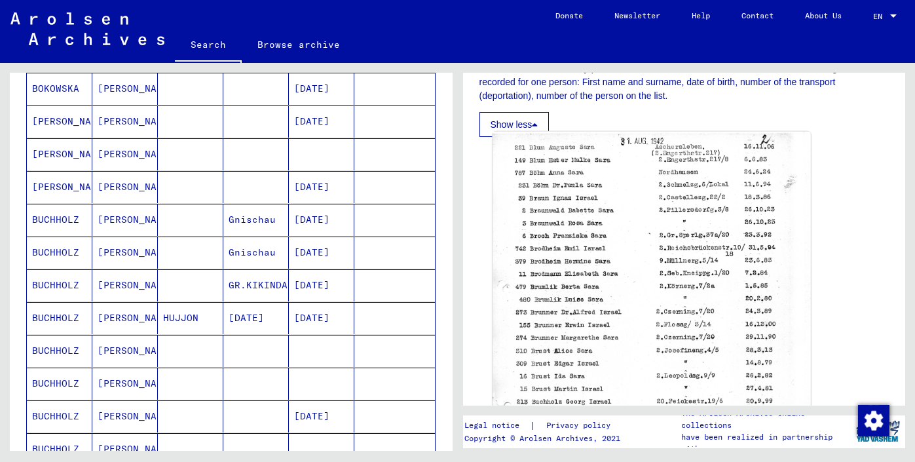
click at [616, 295] on img at bounding box center [652, 350] width 318 height 437
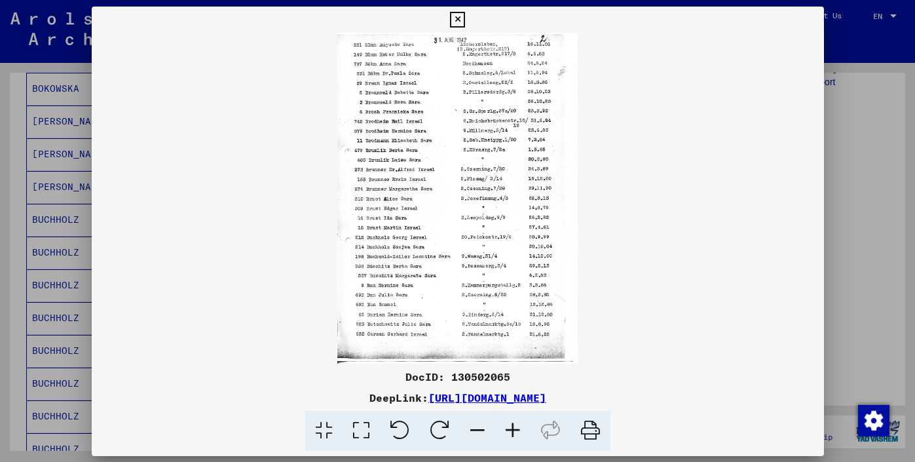
click at [616, 295] on img at bounding box center [458, 198] width 733 height 331
click at [484, 398] on link "[URL][DOMAIN_NAME]" at bounding box center [488, 397] width 118 height 13
click at [429, 397] on link "[URL][DOMAIN_NAME]" at bounding box center [488, 397] width 118 height 13
